Goal: Task Accomplishment & Management: Use online tool/utility

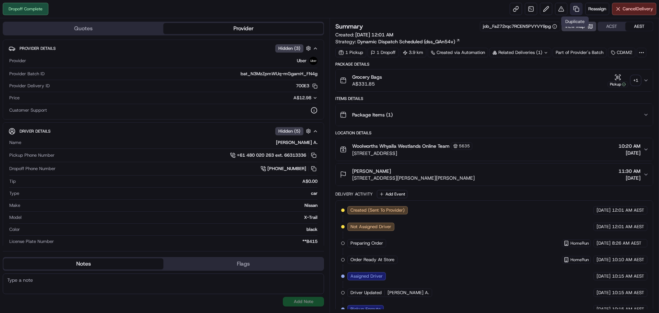
click at [574, 7] on link at bounding box center [576, 9] width 12 height 12
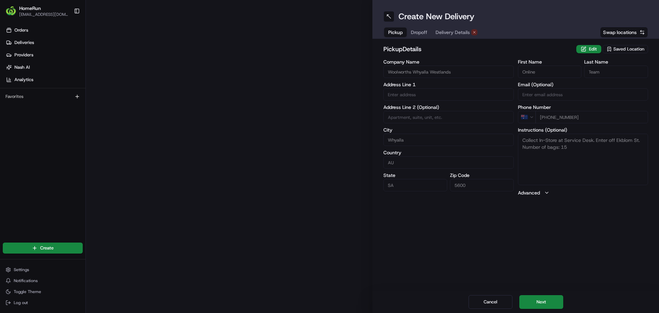
type input "199 Nicolson Avenue"
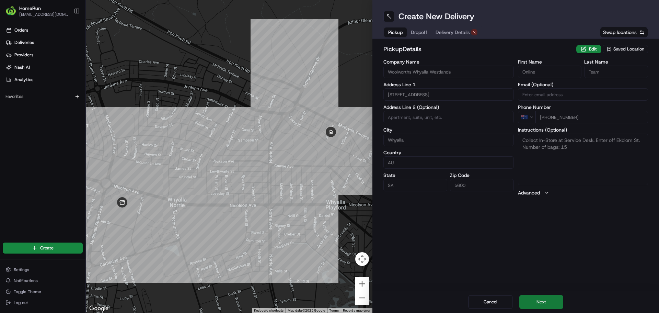
click at [552, 303] on button "Next" at bounding box center [541, 302] width 44 height 14
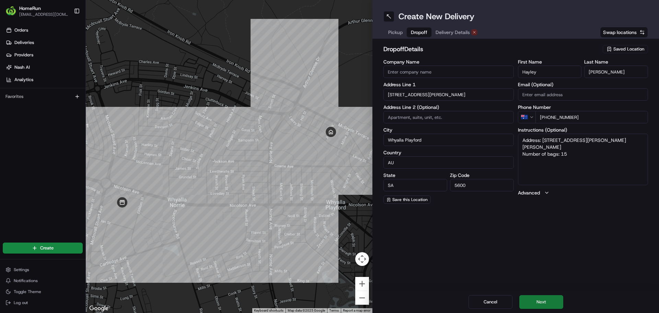
click at [543, 302] on button "Next" at bounding box center [541, 302] width 44 height 14
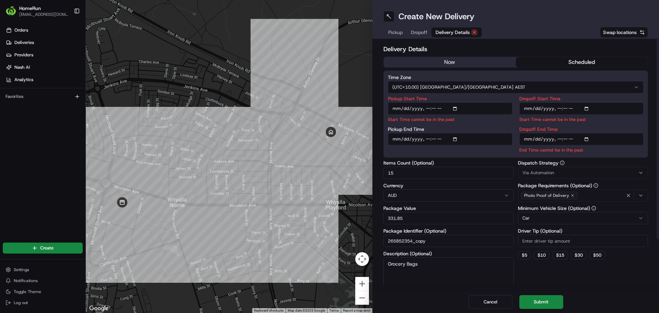
click at [482, 64] on button "now" at bounding box center [450, 62] width 132 height 10
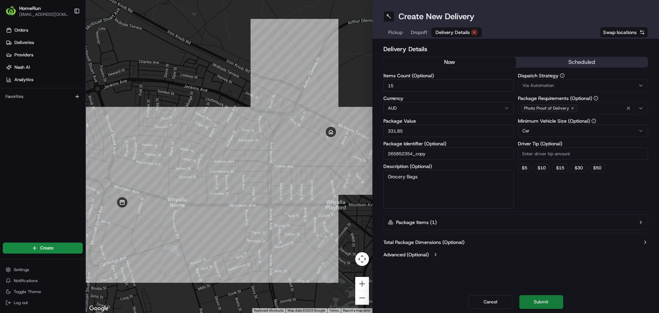
click at [542, 301] on button "Submit" at bounding box center [541, 302] width 44 height 14
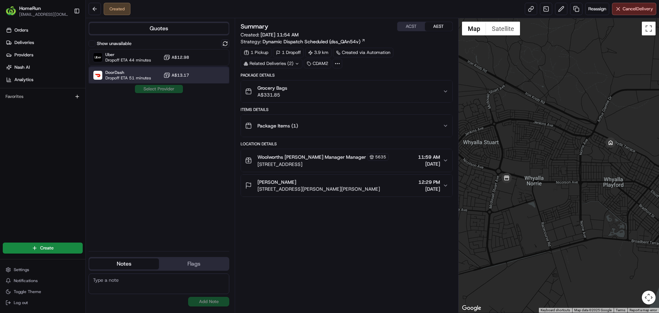
click at [202, 73] on div "DoorDash Dropoff ETA 51 minutes A$13.17" at bounding box center [159, 75] width 141 height 16
click at [169, 90] on button "Assign Provider" at bounding box center [159, 89] width 49 height 8
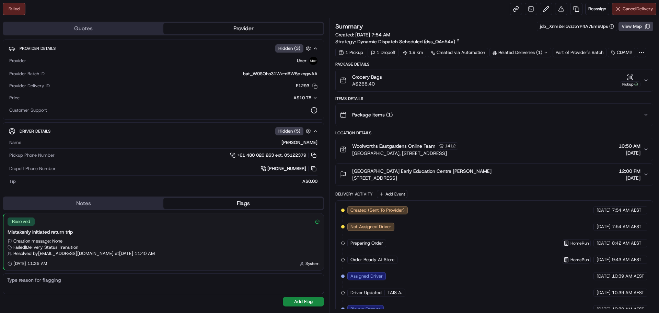
click at [626, 10] on span "Cancel Delivery" at bounding box center [638, 9] width 31 height 6
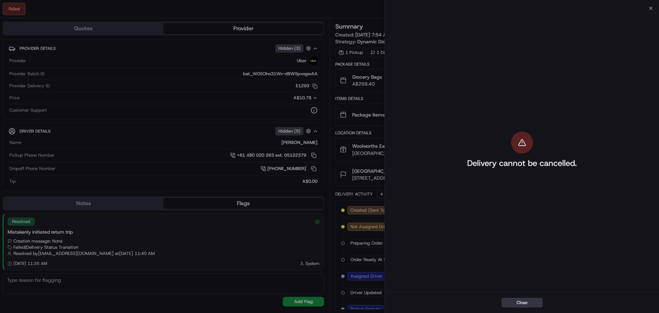
click at [526, 299] on button "Close" at bounding box center [522, 303] width 41 height 10
